Goal: Task Accomplishment & Management: Manage account settings

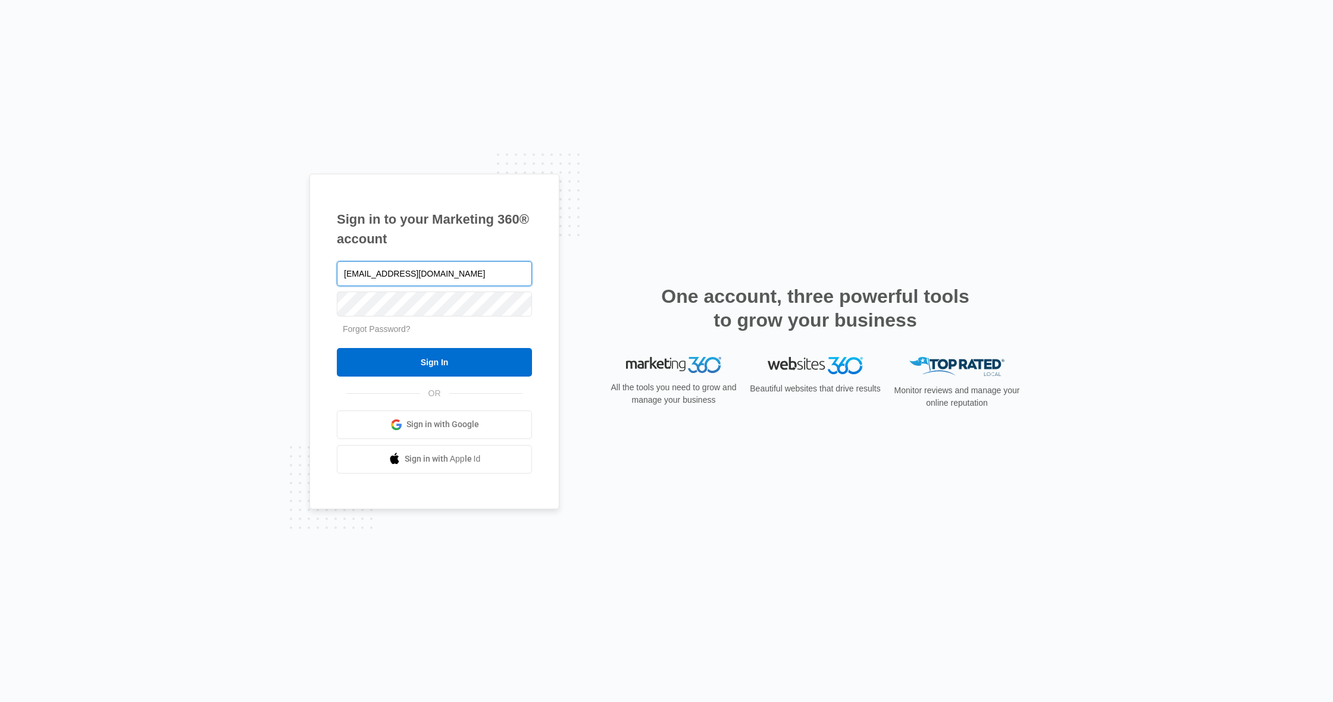
type input "[EMAIL_ADDRESS][DOMAIN_NAME]"
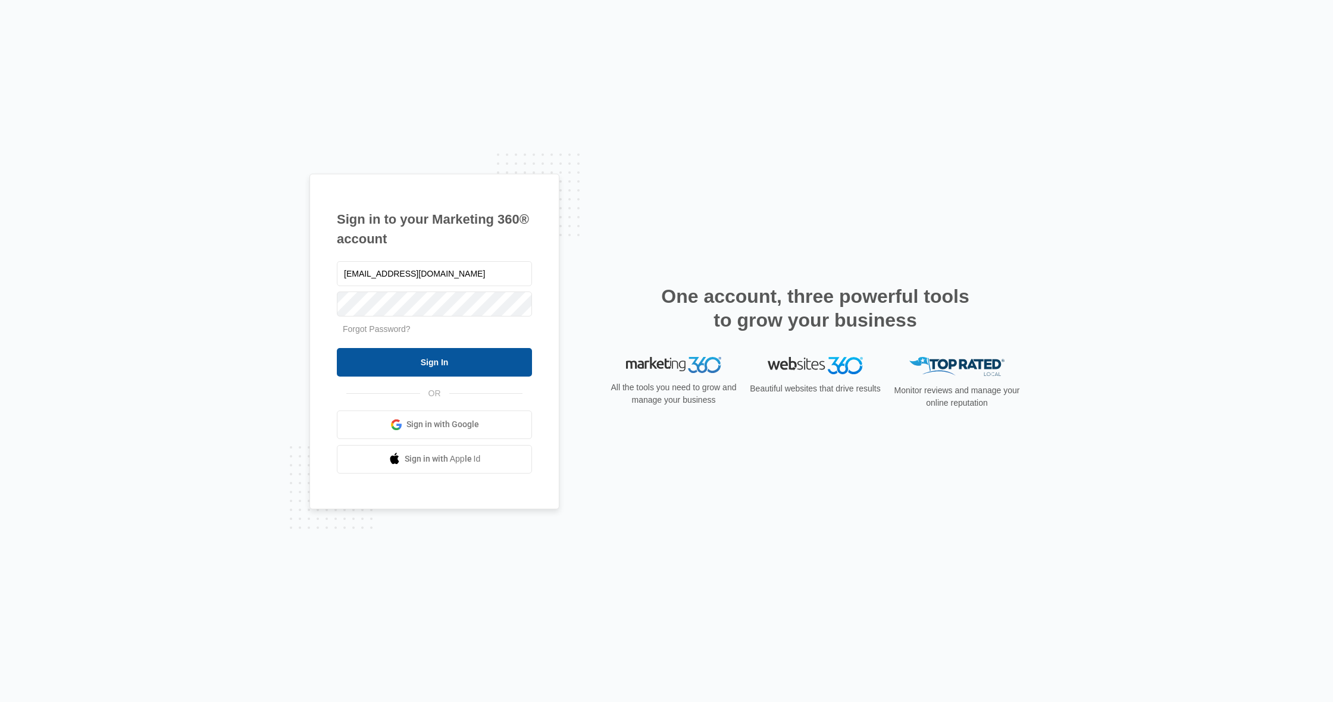
click at [426, 361] on input "Sign In" at bounding box center [434, 362] width 195 height 29
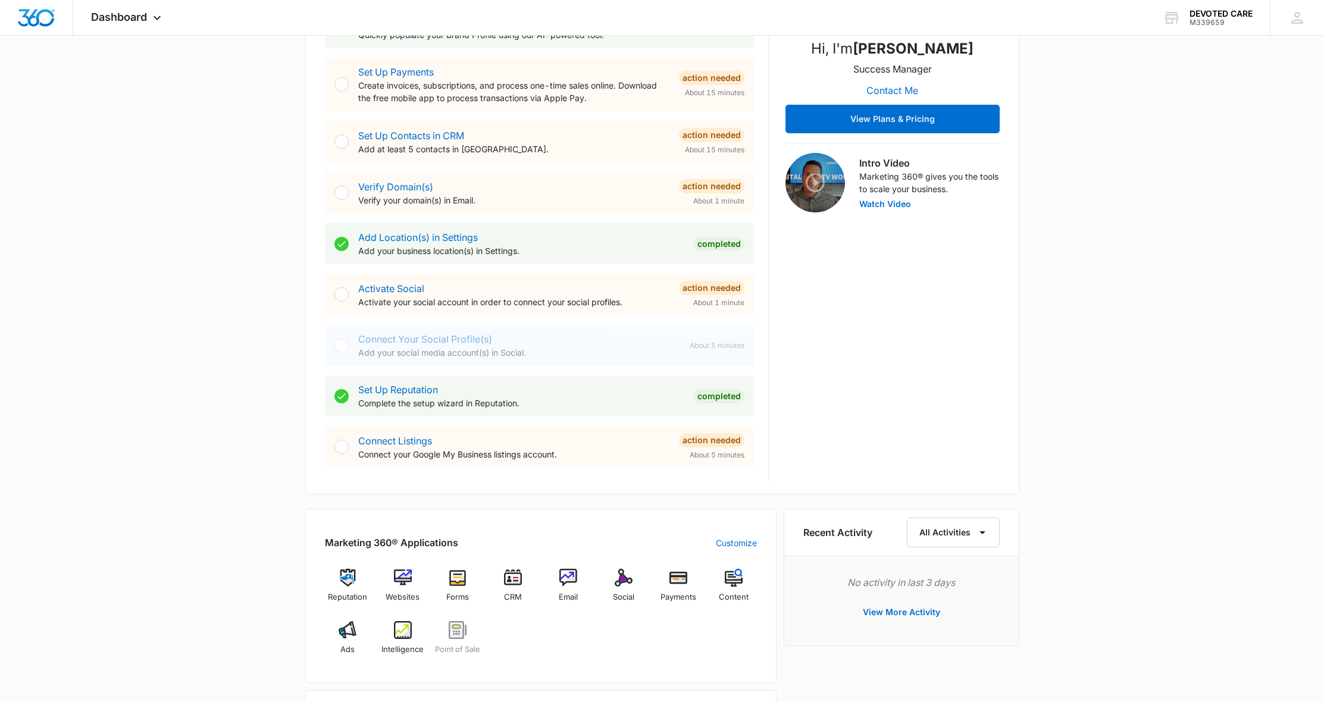
scroll to position [645, 0]
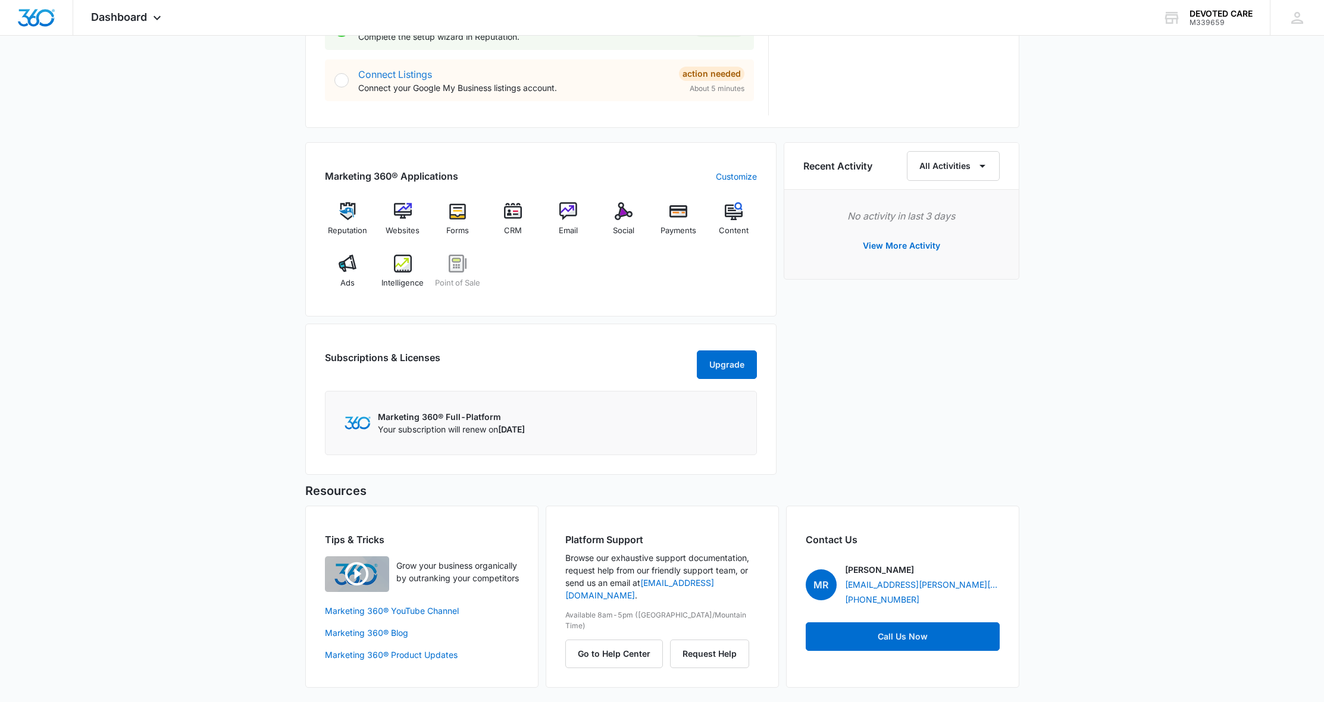
click at [409, 68] on link "Connect Listings" at bounding box center [395, 74] width 74 height 12
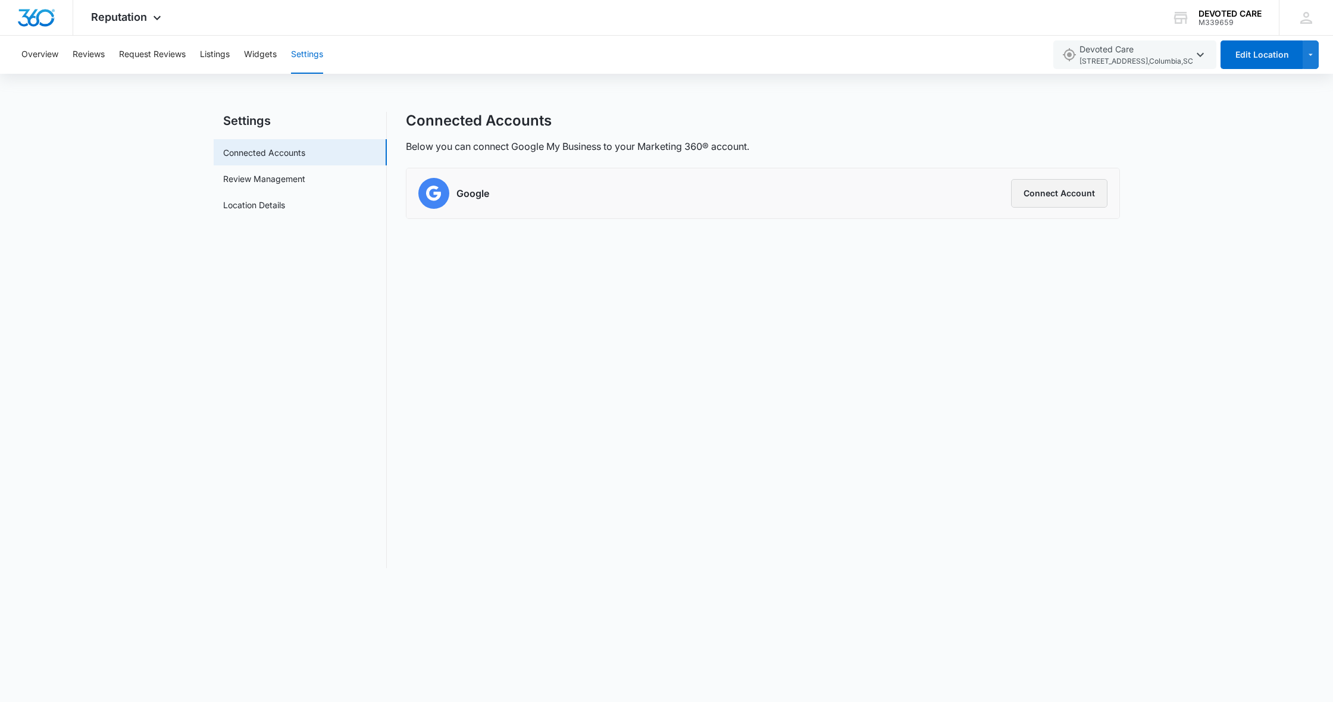
click at [1038, 193] on button "Connect Account" at bounding box center [1059, 193] width 96 height 29
click at [1044, 196] on button "Connect Account" at bounding box center [1059, 193] width 96 height 29
